Goal: Check status: Check status

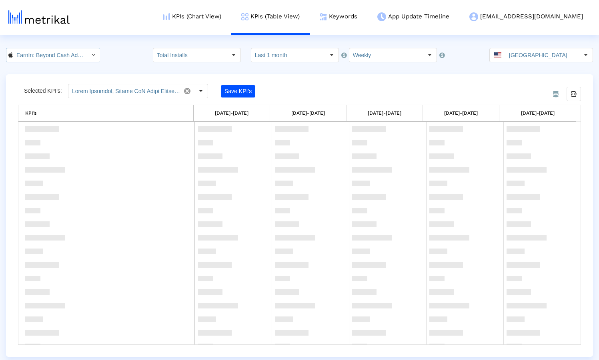
click at [63, 55] on input "EarnIn: Beyond Cash Advance < 723815926 >" at bounding box center [49, 55] width 72 height 14
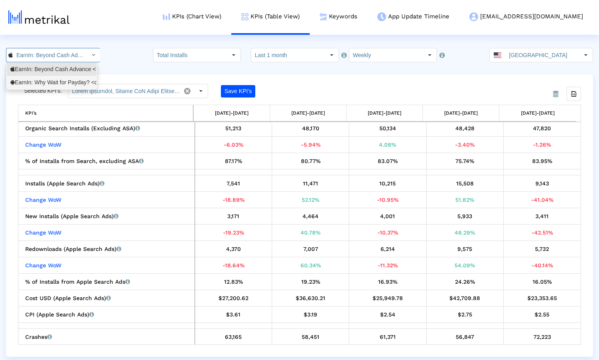
click at [58, 82] on div "EarnIn: Why Wait for Payday? <com.activehours>" at bounding box center [51, 83] width 82 height 8
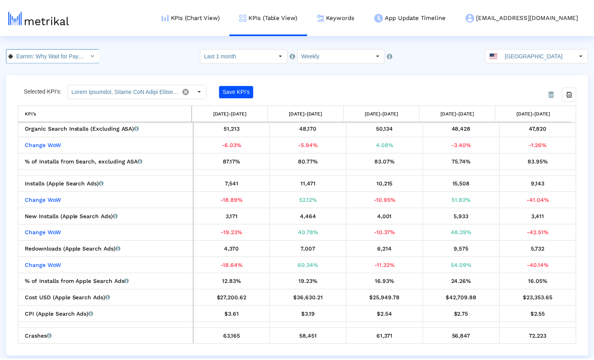
scroll to position [0, 63]
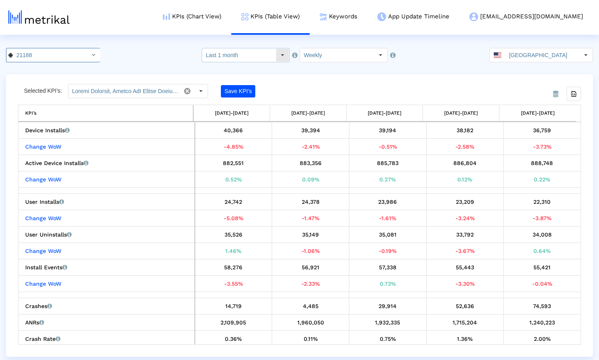
click at [258, 55] on input "Last 1 month" at bounding box center [239, 55] width 74 height 14
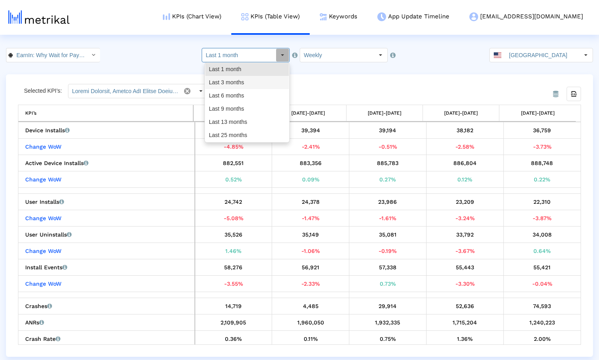
click at [242, 80] on div "Last 3 months" at bounding box center [247, 82] width 84 height 13
type input "Last 3 months"
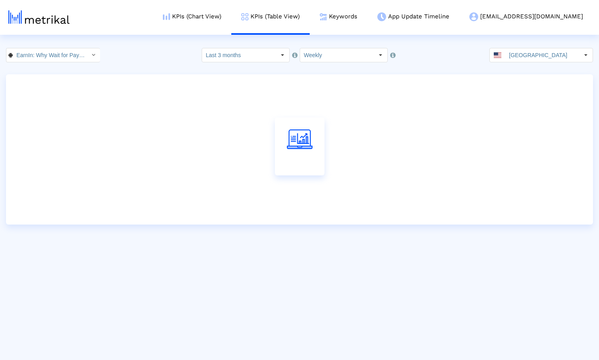
click at [169, 58] on div "EarnIn: Why Wait for Payday? < com.activehours > Pull down to refresh... Releas…" at bounding box center [299, 55] width 599 height 14
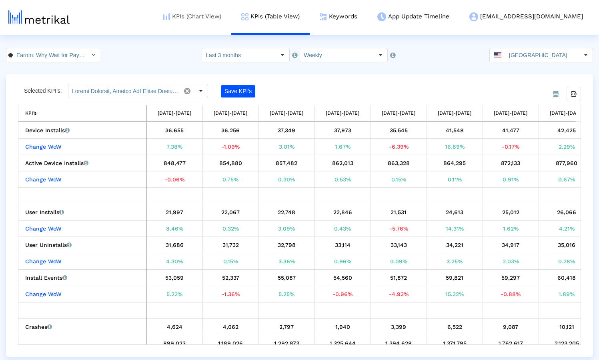
click at [230, 16] on link "KPIs (Chart View)" at bounding box center [192, 16] width 78 height 33
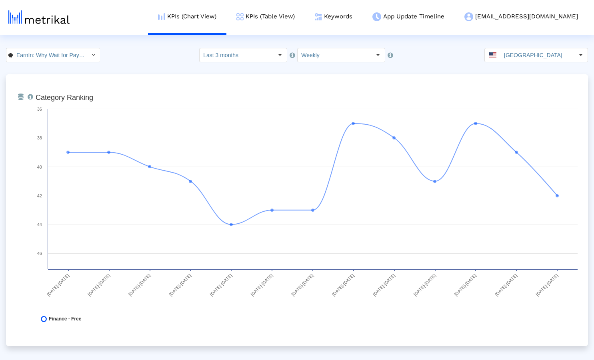
click at [160, 54] on div "EarnIn: Why Wait for Payday? < com.activehours > Select how far back from [DATE…" at bounding box center [297, 55] width 594 height 14
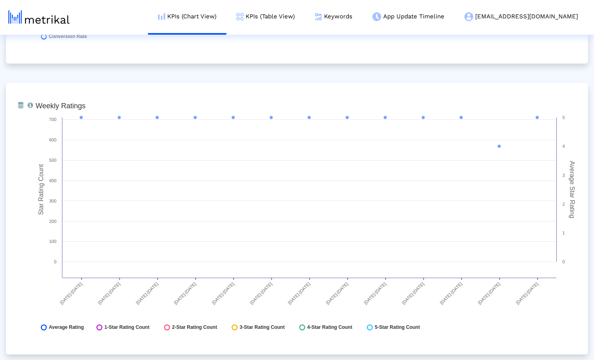
scroll to position [1145, 0]
